Goal: Information Seeking & Learning: Learn about a topic

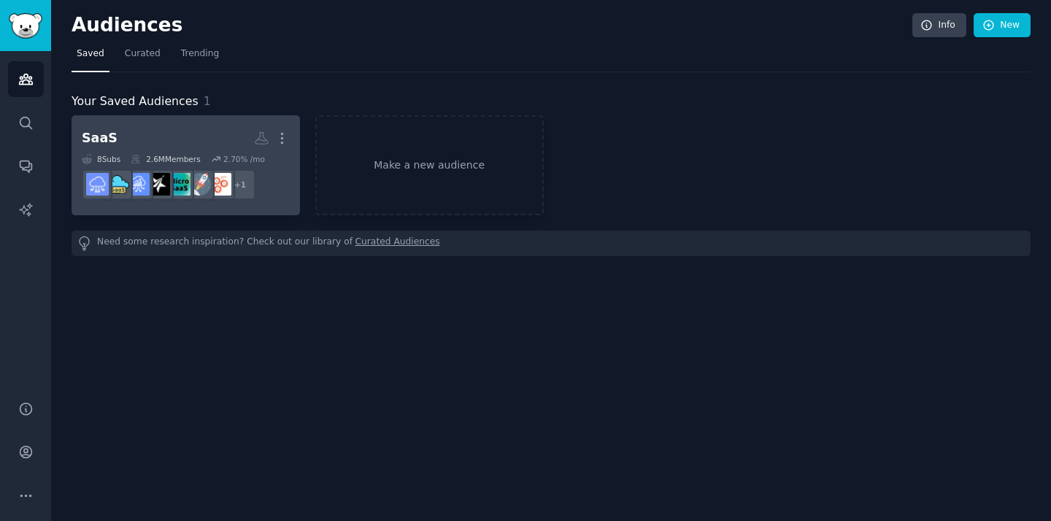
click at [161, 136] on h2 "SaaS More" at bounding box center [186, 139] width 208 height 26
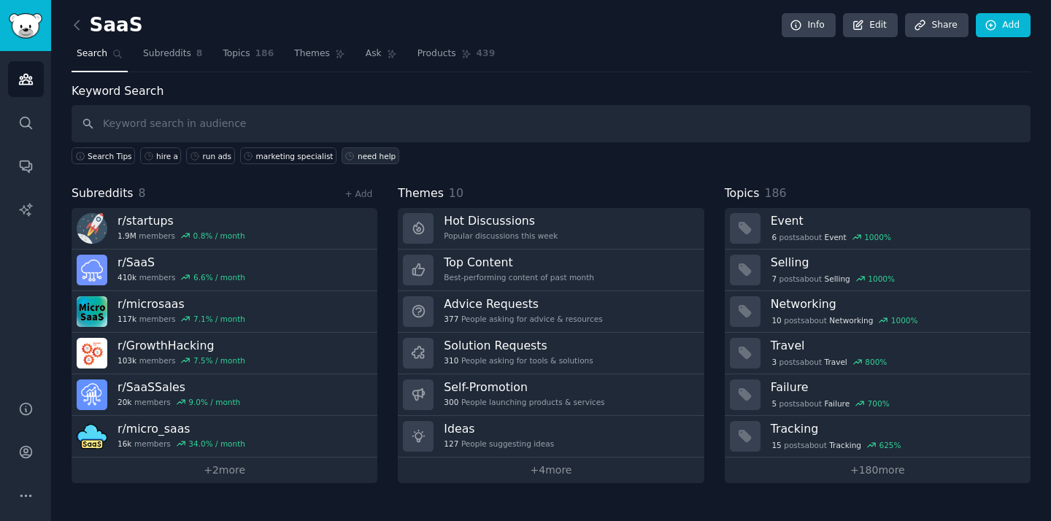
click at [364, 154] on div "need help" at bounding box center [377, 156] width 38 height 10
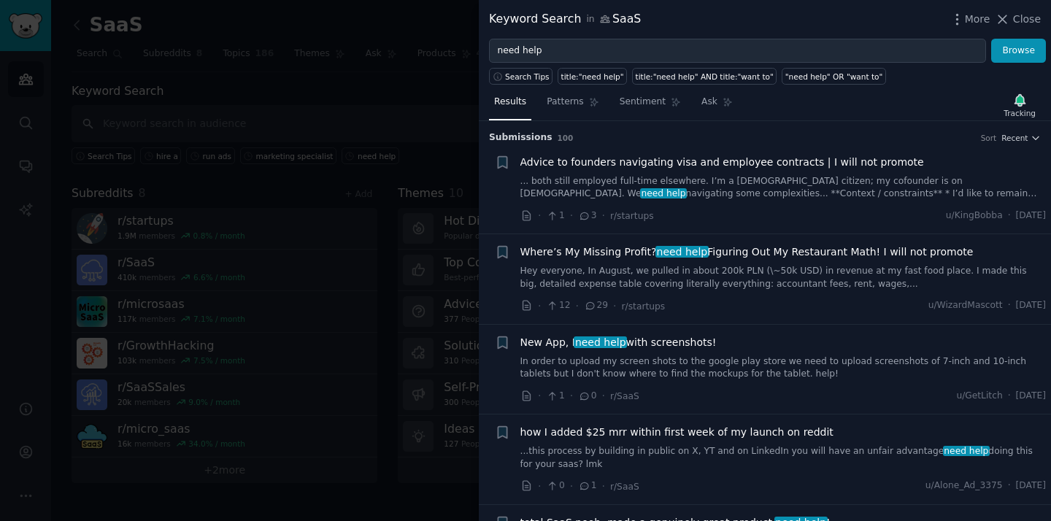
click at [382, 122] on div at bounding box center [525, 260] width 1051 height 521
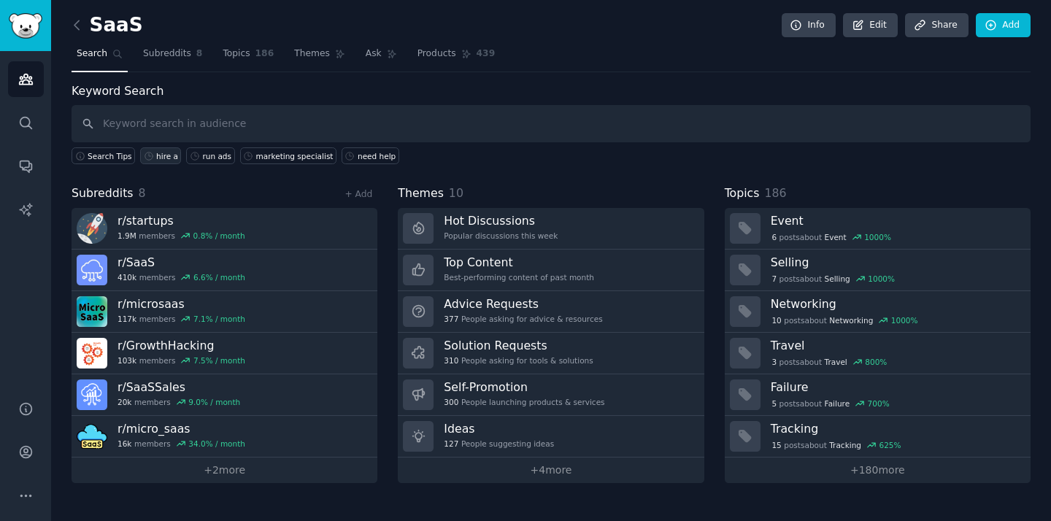
click at [161, 158] on div "hire a" at bounding box center [167, 156] width 22 height 10
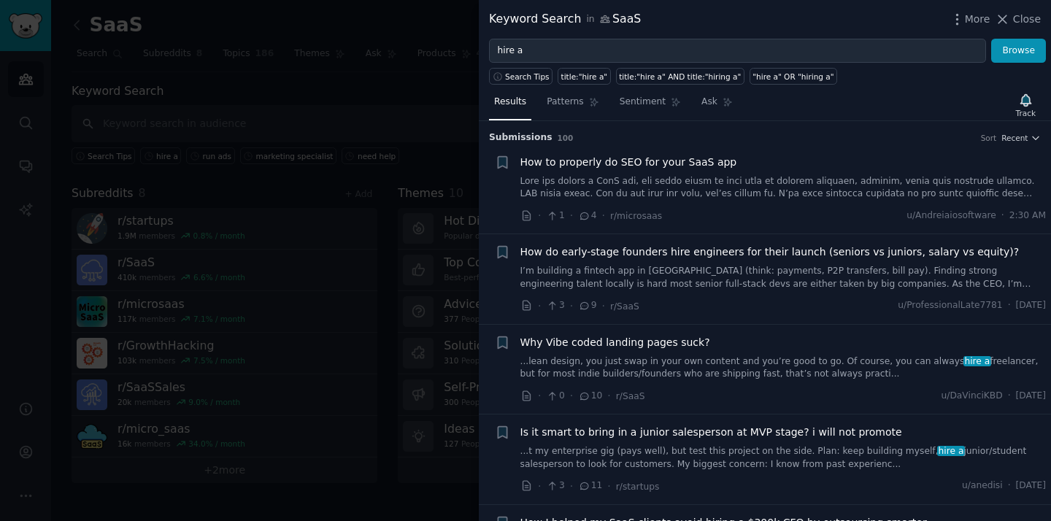
click at [409, 124] on div at bounding box center [525, 260] width 1051 height 521
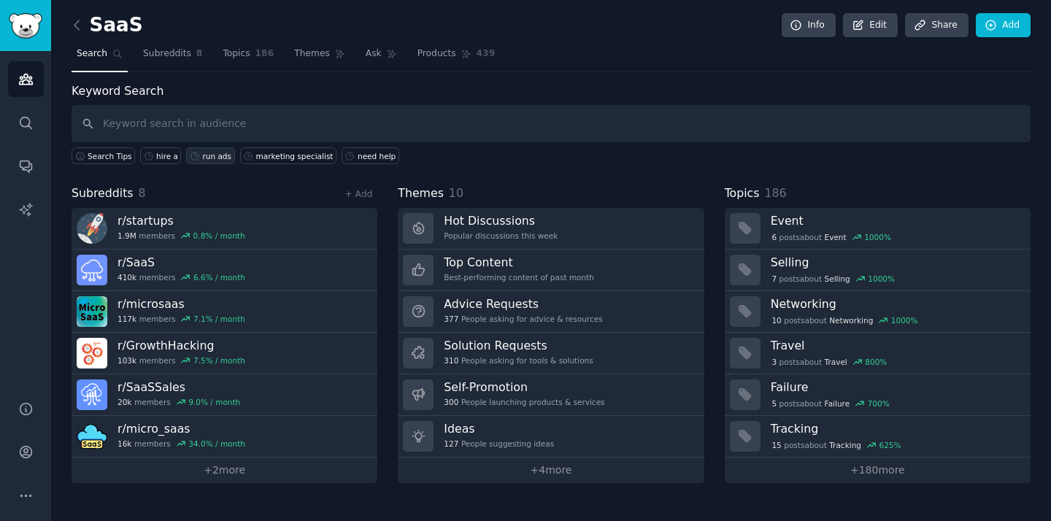
click at [203, 153] on div "run ads" at bounding box center [216, 156] width 29 height 10
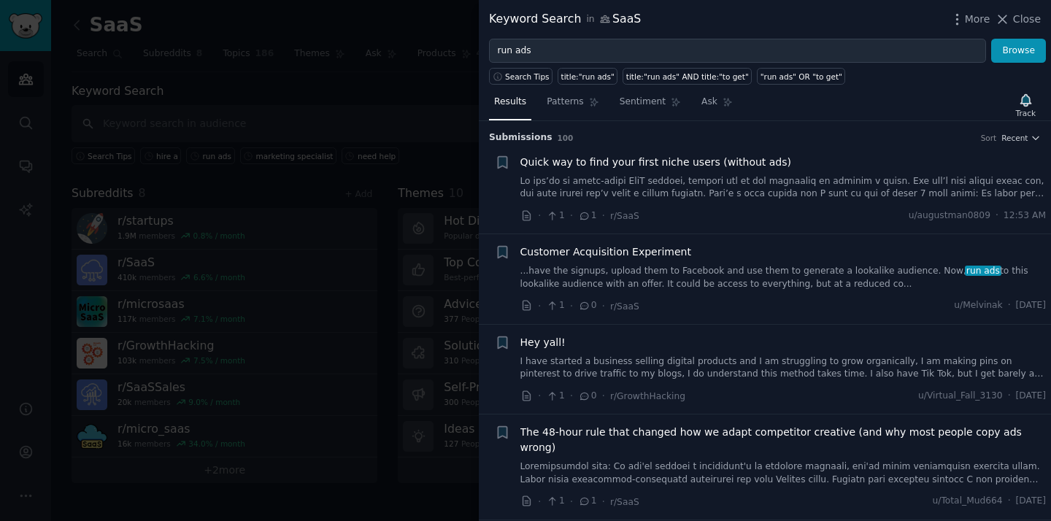
click at [432, 102] on div at bounding box center [525, 260] width 1051 height 521
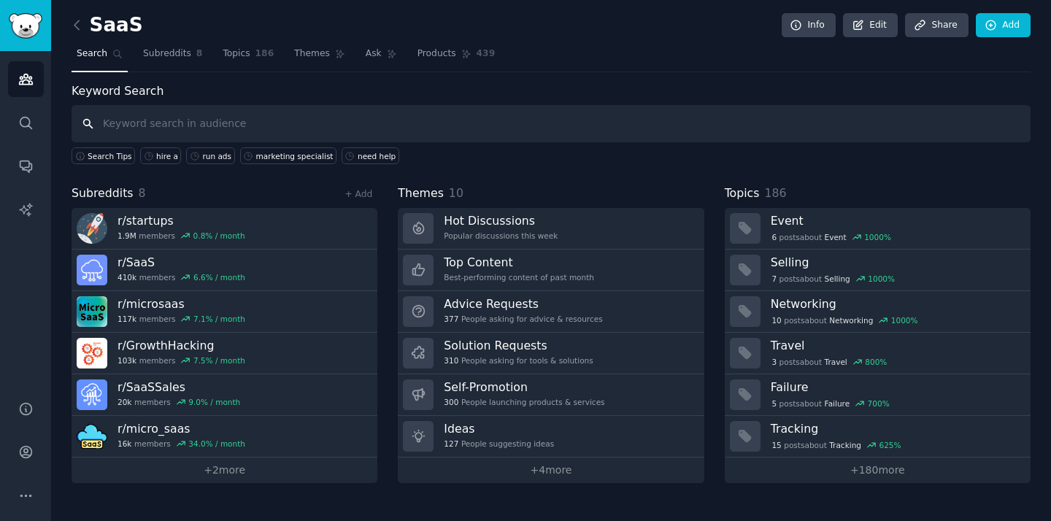
click at [340, 128] on input "text" at bounding box center [551, 123] width 959 height 37
type input "landing page"
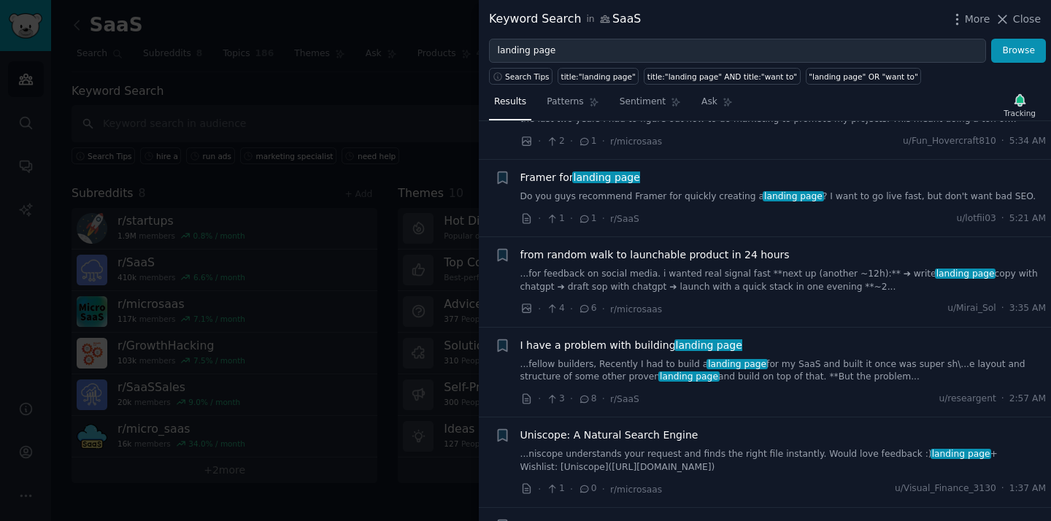
scroll to position [790, 0]
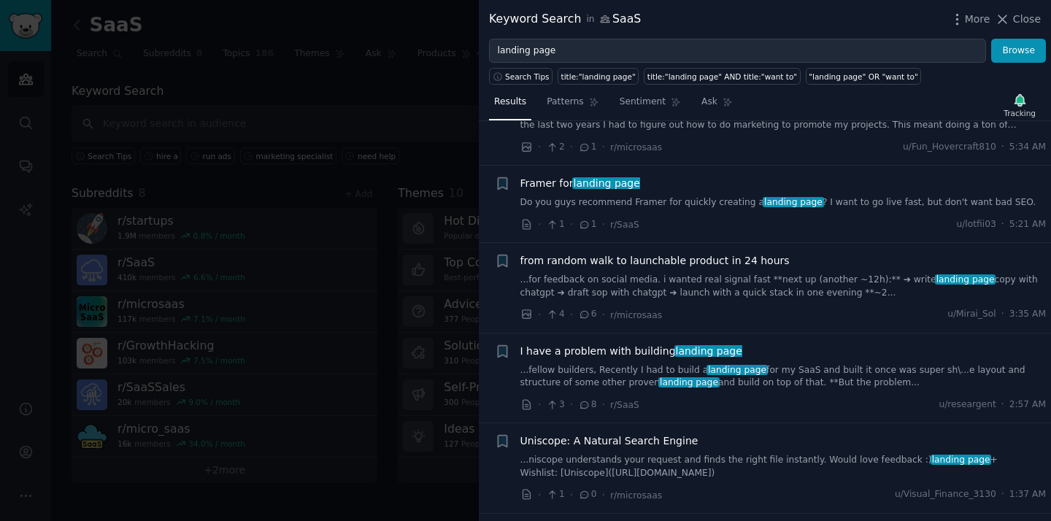
click at [802, 365] on link "...fellow builders, Recently I had to build a landing page for my SaaS and buil…" at bounding box center [783, 377] width 526 height 26
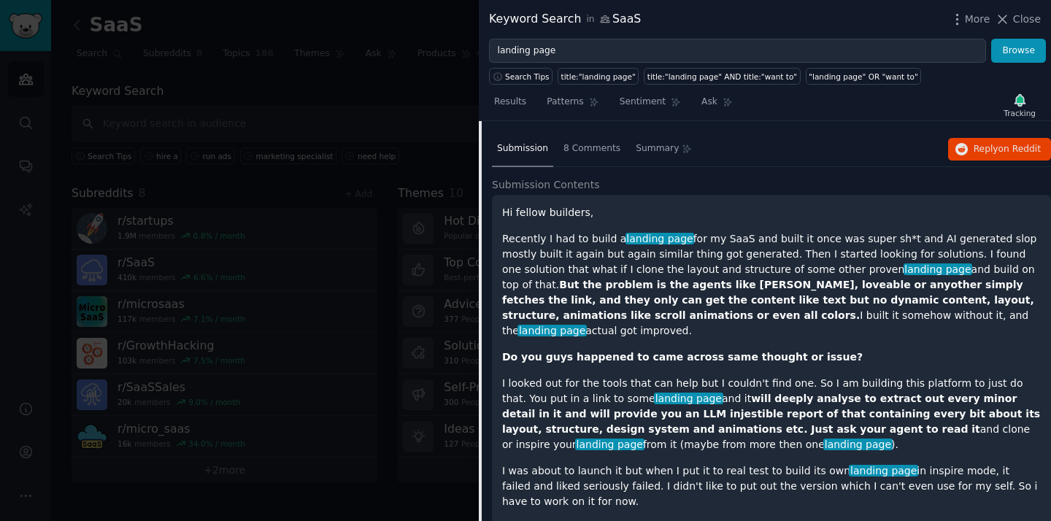
scroll to position [904, 0]
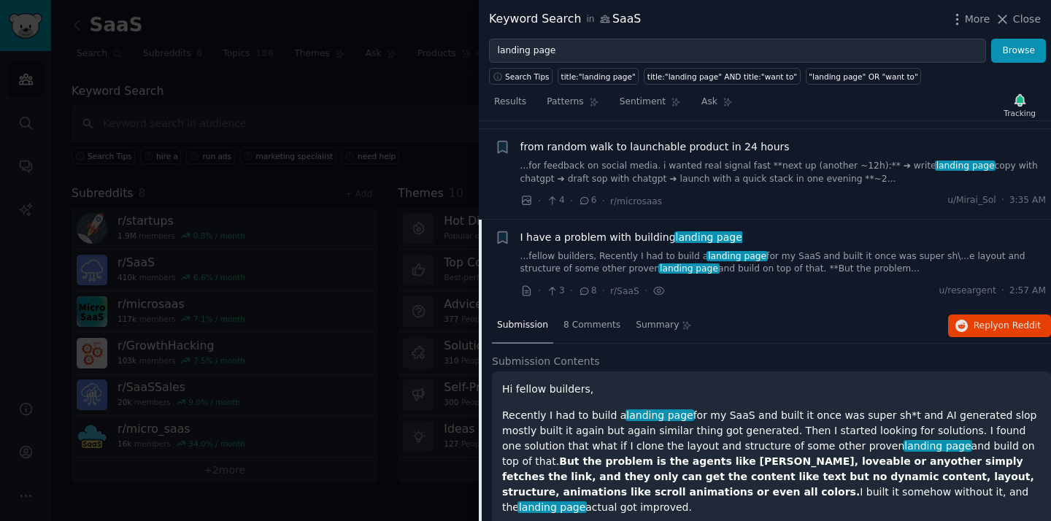
click at [625, 235] on span "I have a problem with building landing page" at bounding box center [631, 237] width 222 height 15
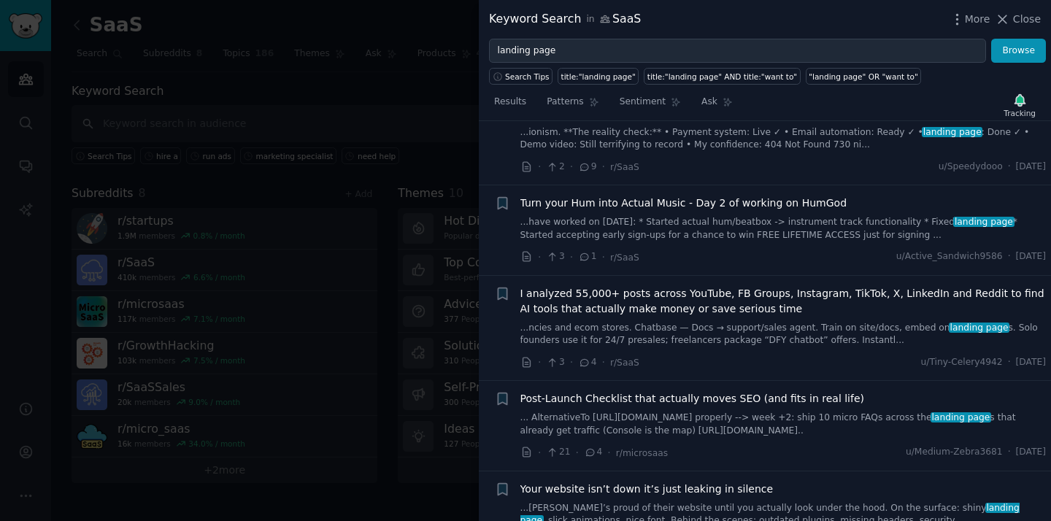
scroll to position [1737, 0]
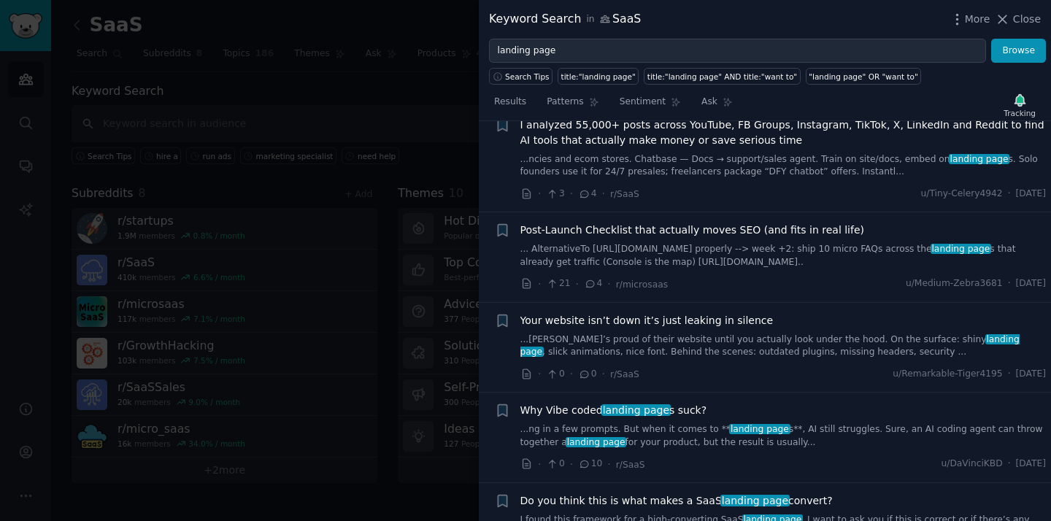
click at [423, 113] on div at bounding box center [525, 260] width 1051 height 521
